Goal: Task Accomplishment & Management: Complete application form

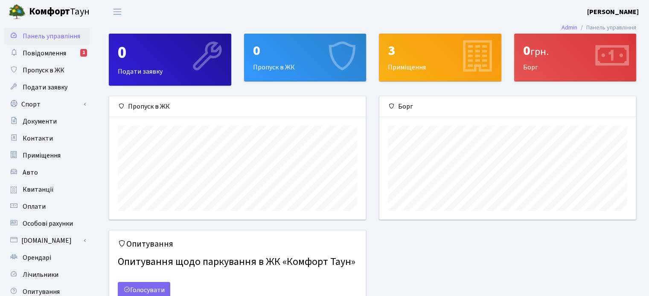
scroll to position [123, 256]
click at [269, 67] on div "0 Пропуск в ЖК" at bounding box center [305, 57] width 122 height 47
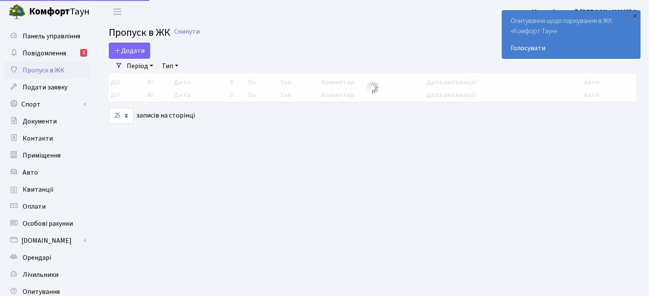
select select "25"
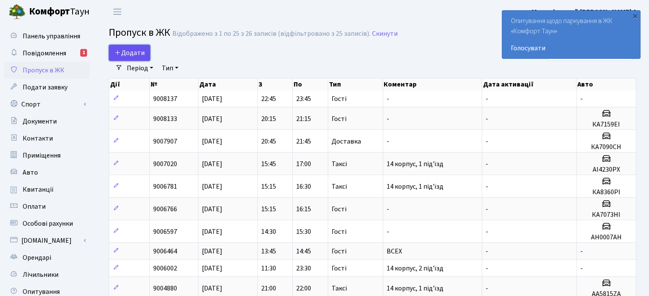
click at [137, 58] on link "Додати" at bounding box center [129, 53] width 41 height 16
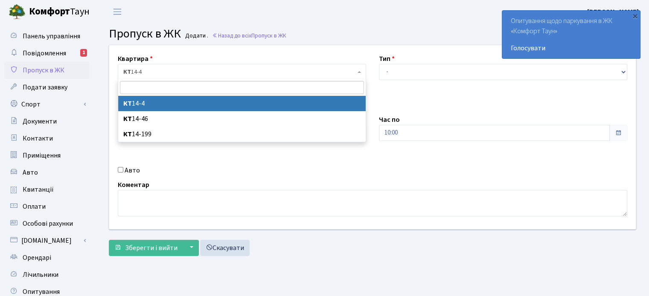
click at [159, 73] on span "КТ 14-4" at bounding box center [239, 72] width 232 height 9
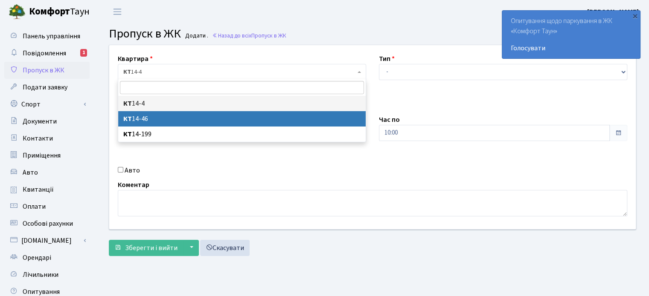
select select "7423"
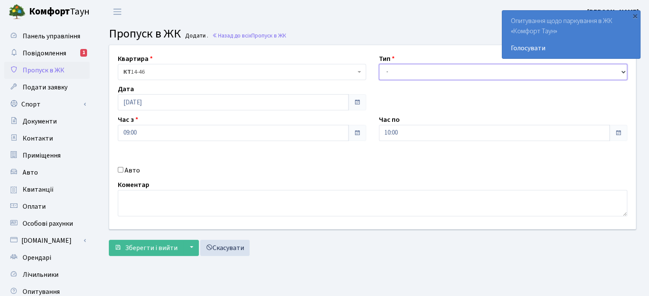
click at [395, 68] on select "- Доставка Таксі Гості Сервіс" at bounding box center [503, 72] width 248 height 16
select select "2"
click at [379, 64] on select "- Доставка Таксі Гості Сервіс" at bounding box center [503, 72] width 248 height 16
click at [121, 171] on input "Авто" at bounding box center [121, 170] width 6 height 6
checkbox input "true"
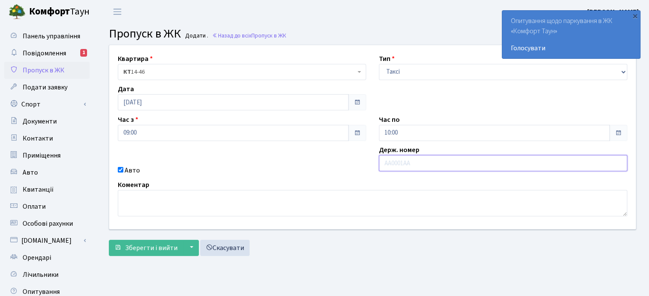
paste input "ВВ9064ВС"
type input "ВВ9064ВС"
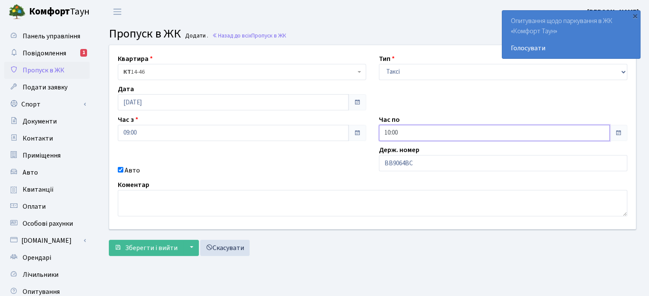
click at [387, 134] on input "10:00" at bounding box center [494, 133] width 231 height 16
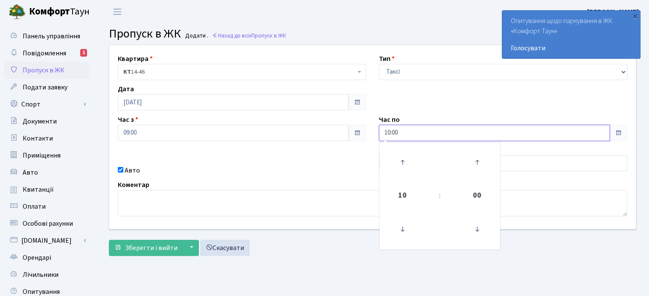
click at [387, 134] on input "10:00" at bounding box center [494, 133] width 231 height 16
type input "12:00"
click at [338, 163] on div "Квартира <b>КТ</b>&nbsp;&nbsp;&nbsp;&nbsp;14-4 <b>КТ</b>&nbsp;&nbsp;&nbsp;&nbsp…" at bounding box center [372, 137] width 539 height 184
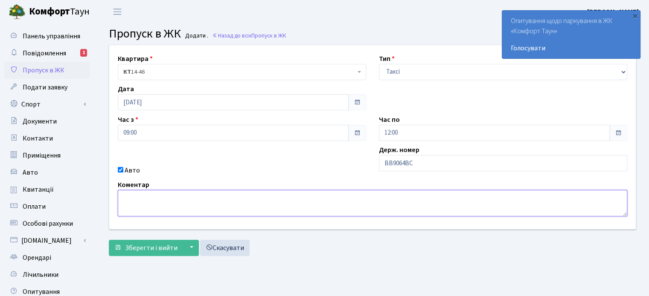
click at [170, 199] on textarea at bounding box center [372, 203] width 509 height 26
click at [166, 199] on textarea "14 корпус, 2 підїзд" at bounding box center [372, 203] width 509 height 26
type textarea "14 корпус, 2 під'їзд"
click at [157, 250] on span "Зберегти і вийти" at bounding box center [151, 248] width 52 height 9
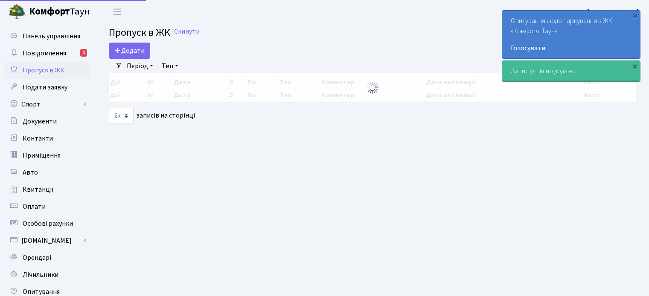
select select "25"
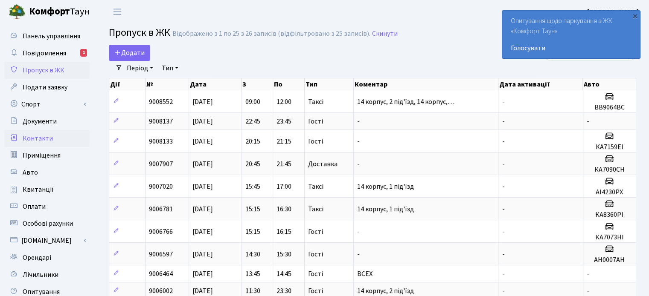
click at [37, 139] on span "Контакти" at bounding box center [38, 138] width 30 height 9
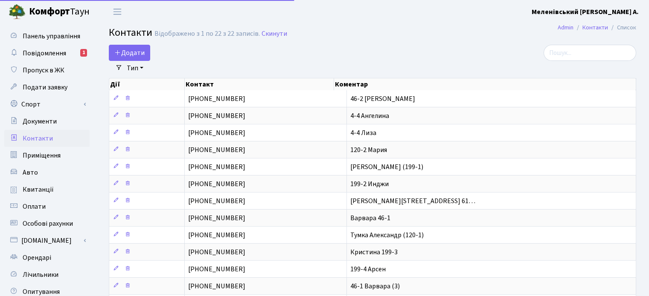
select select "25"
click at [128, 51] on span "Додати" at bounding box center [129, 52] width 30 height 9
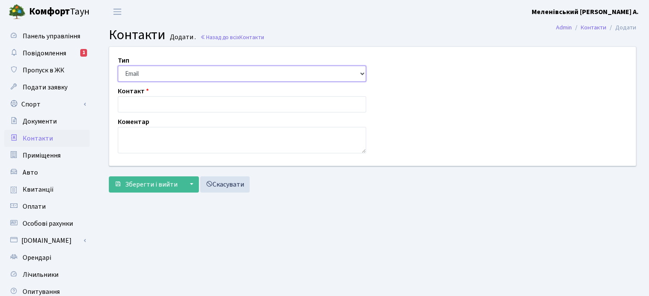
click at [150, 70] on select "Email Телефон" at bounding box center [242, 74] width 248 height 16
select select "1"
click at [118, 66] on select "Email Телефон" at bounding box center [242, 74] width 248 height 16
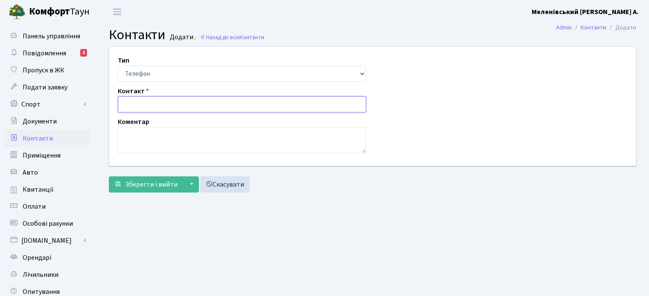
click at [148, 99] on input "text" at bounding box center [242, 104] width 248 height 16
type input "[PHONE_NUMBER]"
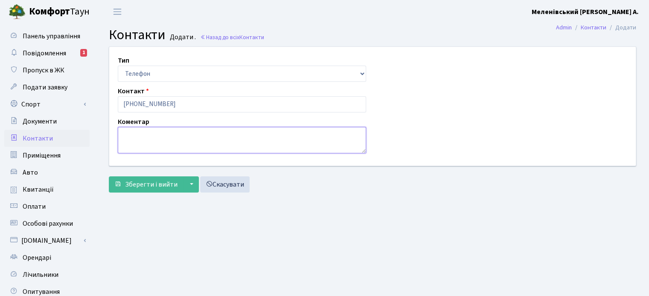
click at [145, 136] on textarea at bounding box center [242, 140] width 248 height 26
type textarea "120-4 [PERSON_NAME]"
click at [137, 185] on span "Зберегти і вийти" at bounding box center [151, 184] width 52 height 9
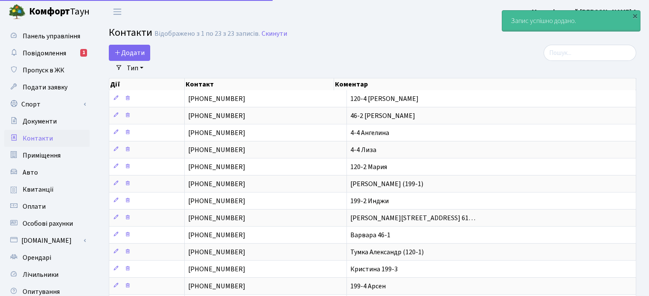
select select "25"
